Goal: Task Accomplishment & Management: Complete application form

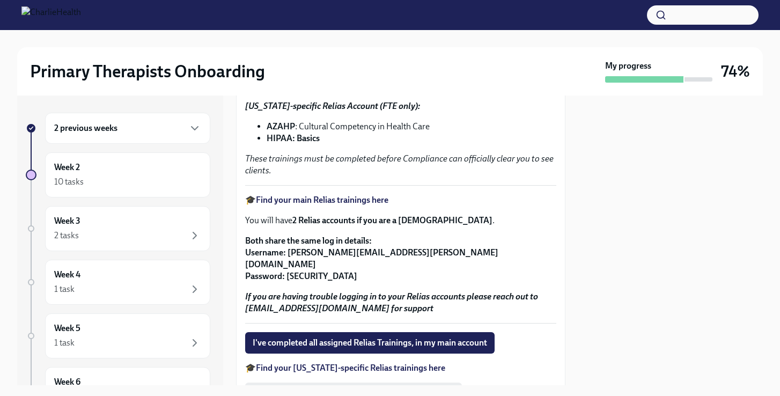
scroll to position [296, 0]
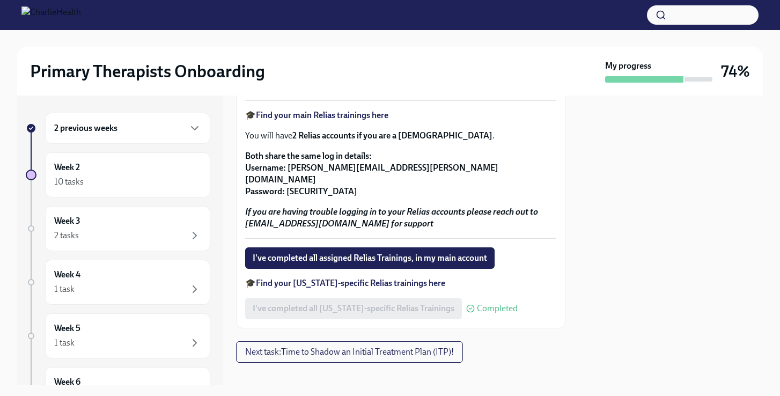
click at [347, 253] on span "I've completed all assigned Relias Trainings, in my main account" at bounding box center [370, 258] width 234 height 11
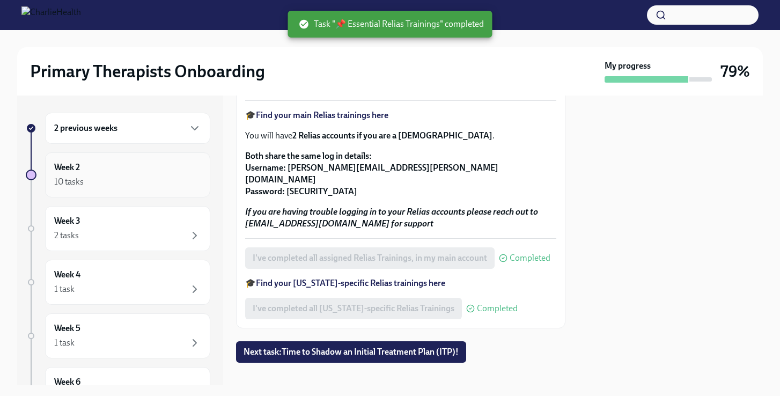
click at [139, 183] on div "10 tasks" at bounding box center [127, 181] width 147 height 13
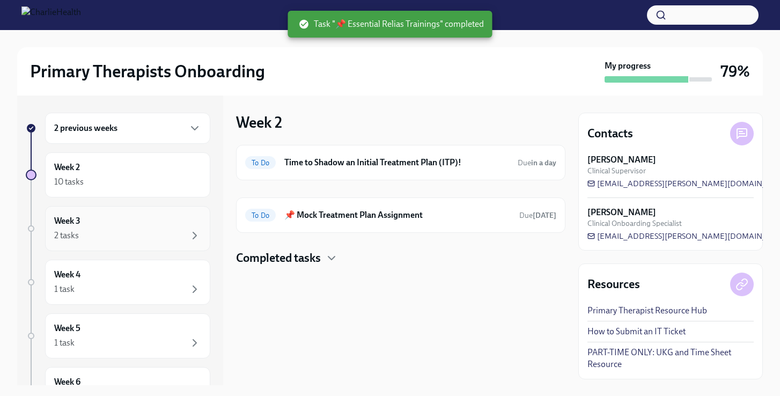
click at [120, 218] on div "Week 3 2 tasks" at bounding box center [127, 228] width 147 height 27
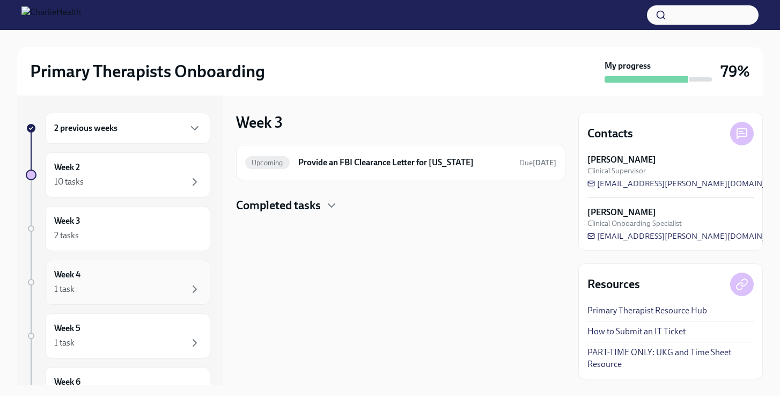
click at [127, 289] on div "1 task" at bounding box center [127, 289] width 147 height 13
click at [100, 232] on div "2 tasks" at bounding box center [127, 235] width 147 height 13
click at [369, 161] on h6 "Provide an FBI Clearance Letter for [US_STATE]" at bounding box center [404, 163] width 212 height 12
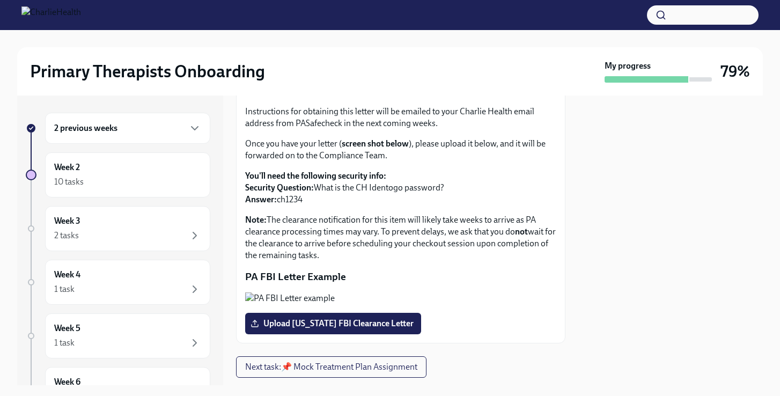
scroll to position [101, 0]
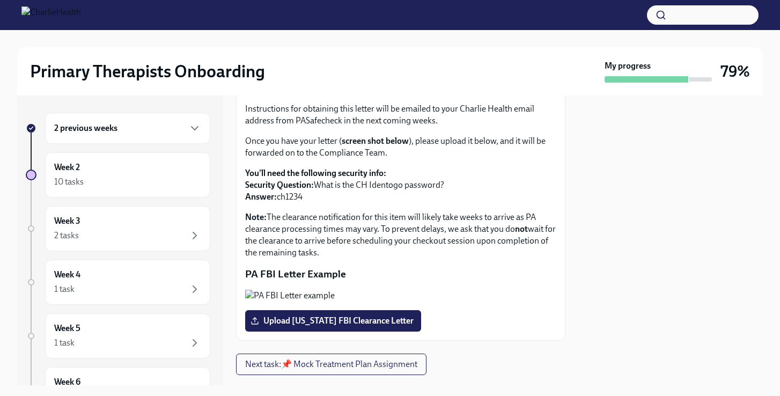
click at [149, 138] on div "2 previous weeks" at bounding box center [127, 128] width 165 height 31
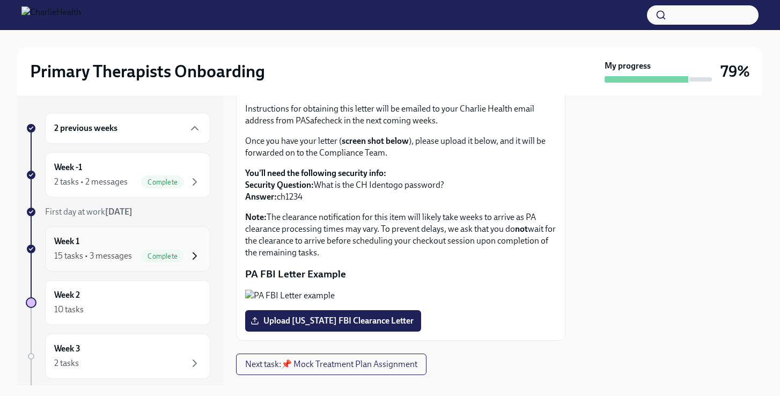
click at [193, 253] on icon "button" at bounding box center [194, 256] width 3 height 6
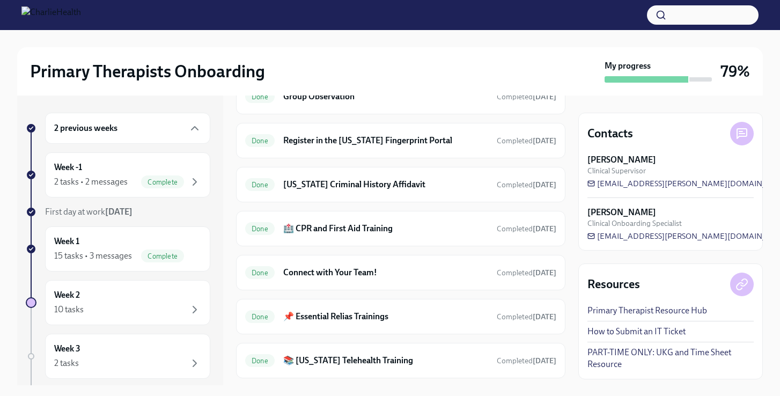
scroll to position [878, 0]
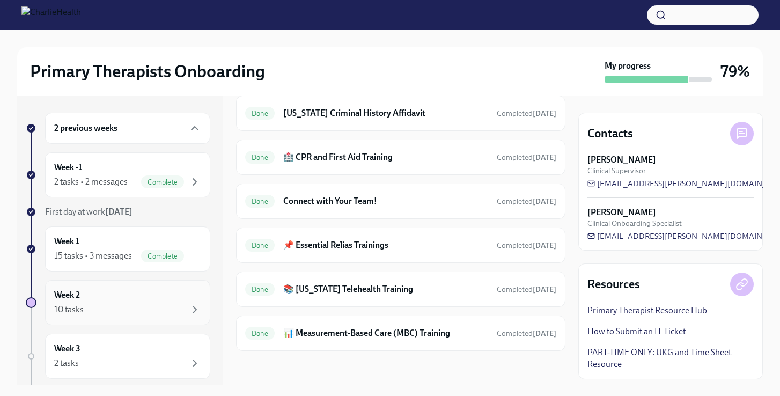
click at [117, 293] on div "Week 2 10 tasks" at bounding box center [127, 302] width 147 height 27
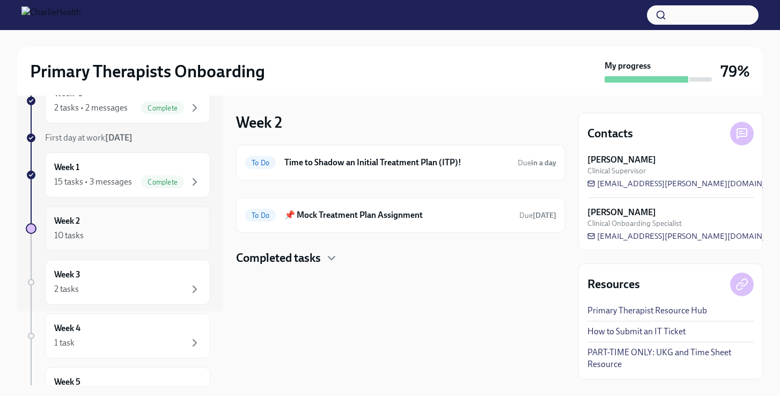
scroll to position [90, 0]
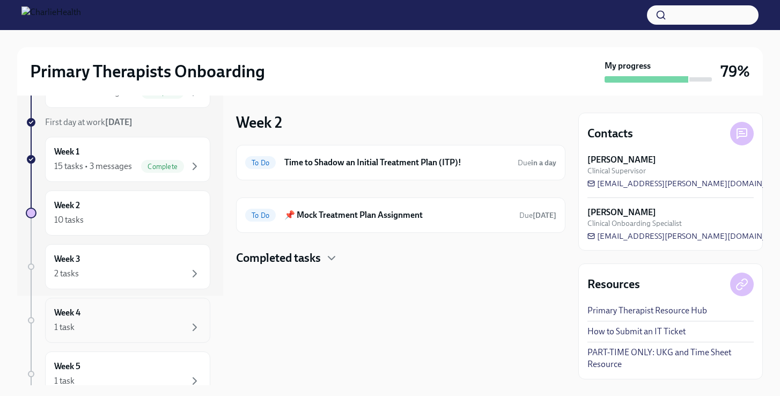
click at [136, 322] on div "1 task" at bounding box center [127, 327] width 147 height 13
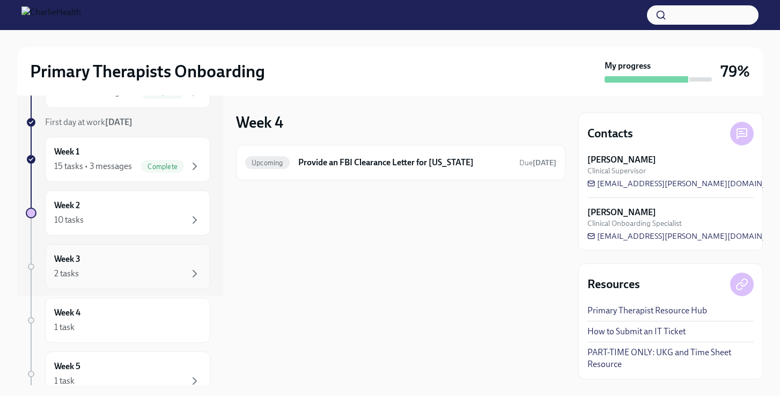
click at [163, 274] on div "2 tasks" at bounding box center [127, 273] width 147 height 13
click at [168, 218] on div "10 tasks" at bounding box center [127, 220] width 147 height 13
